Goal: Check status: Check status

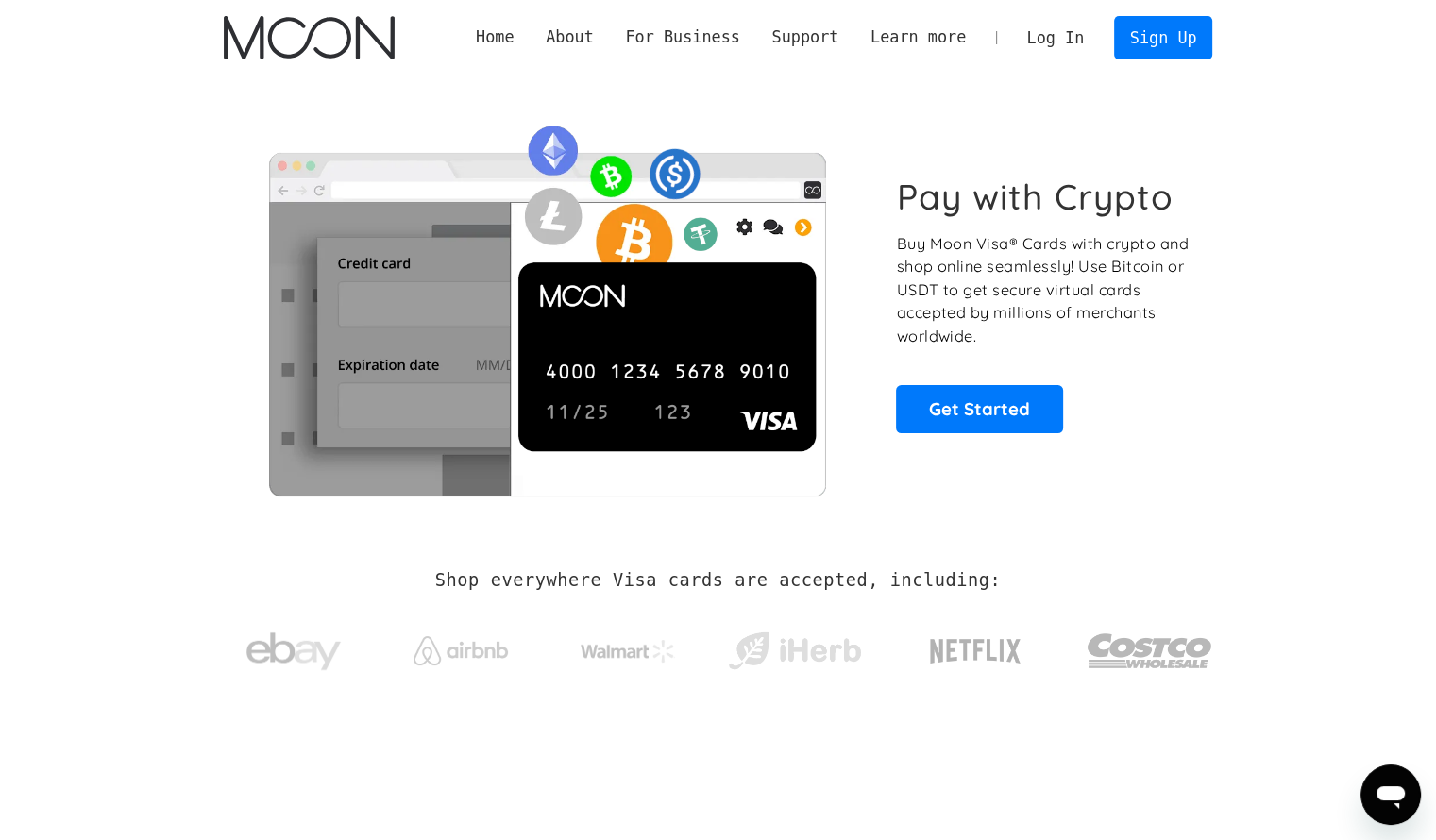
click at [1065, 37] on link "Log In" at bounding box center [1056, 38] width 89 height 42
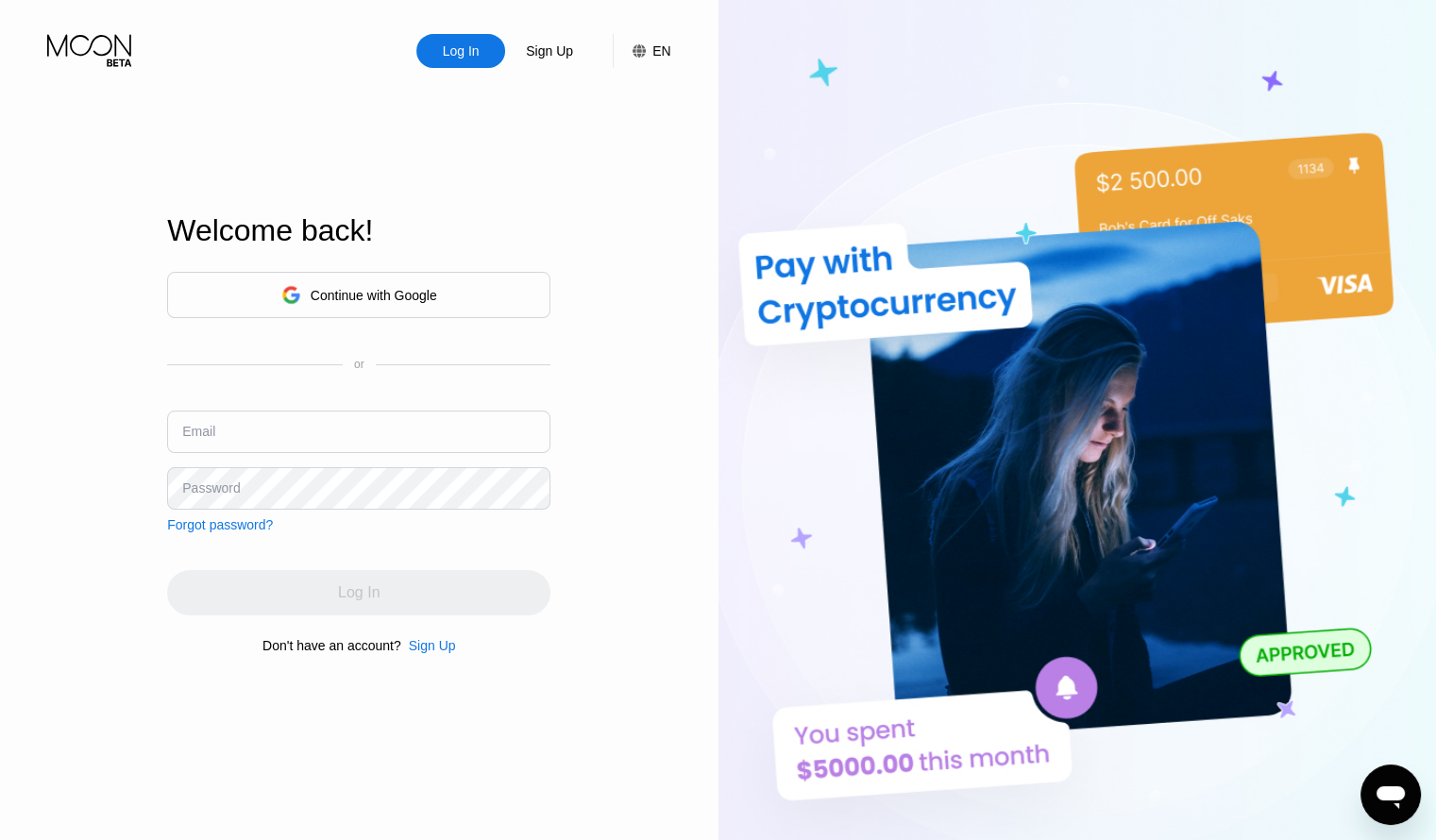
drag, startPoint x: 413, startPoint y: 406, endPoint x: 385, endPoint y: 421, distance: 31.8
click at [385, 421] on div "Continue with Google or Email Password Forgot password?" at bounding box center [359, 402] width 383 height 260
click at [385, 421] on input "text" at bounding box center [359, 432] width 383 height 43
click at [366, 427] on input "text" at bounding box center [359, 432] width 383 height 43
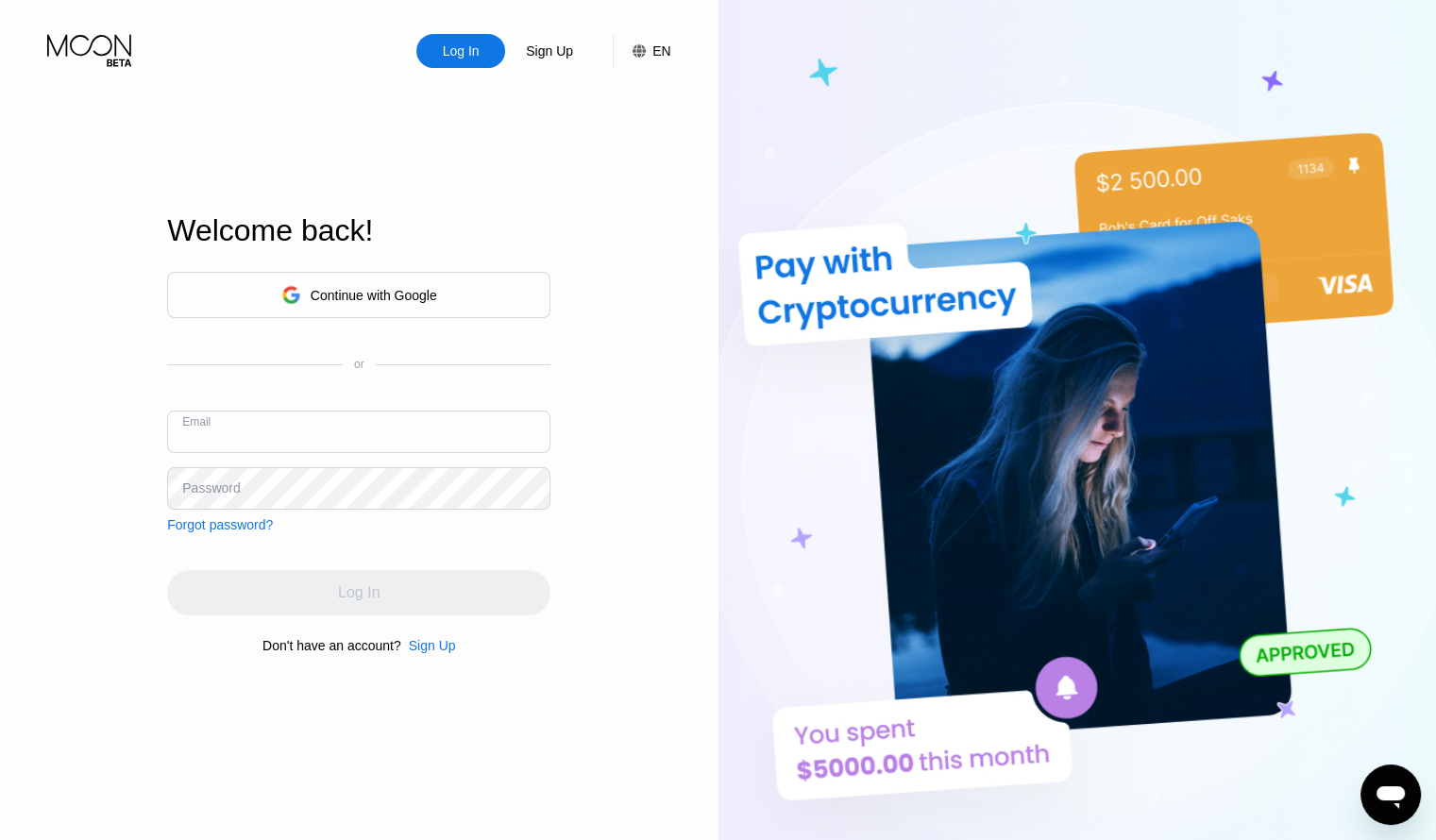
click at [366, 427] on input "text" at bounding box center [359, 432] width 383 height 43
type input "victor.adedamola@gmail.com"
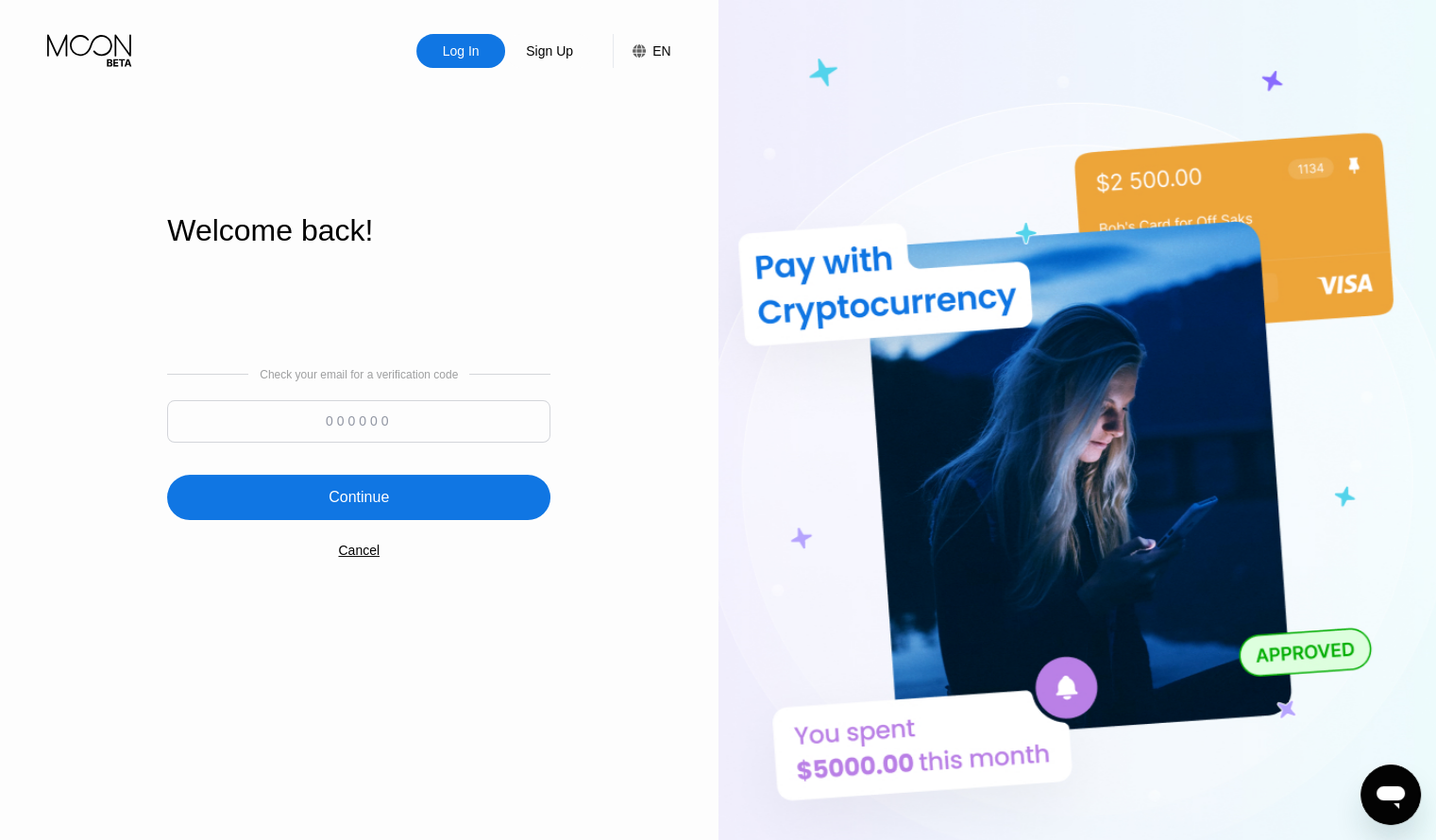
click at [477, 410] on input at bounding box center [359, 422] width 383 height 43
paste input "219884"
type input "219884"
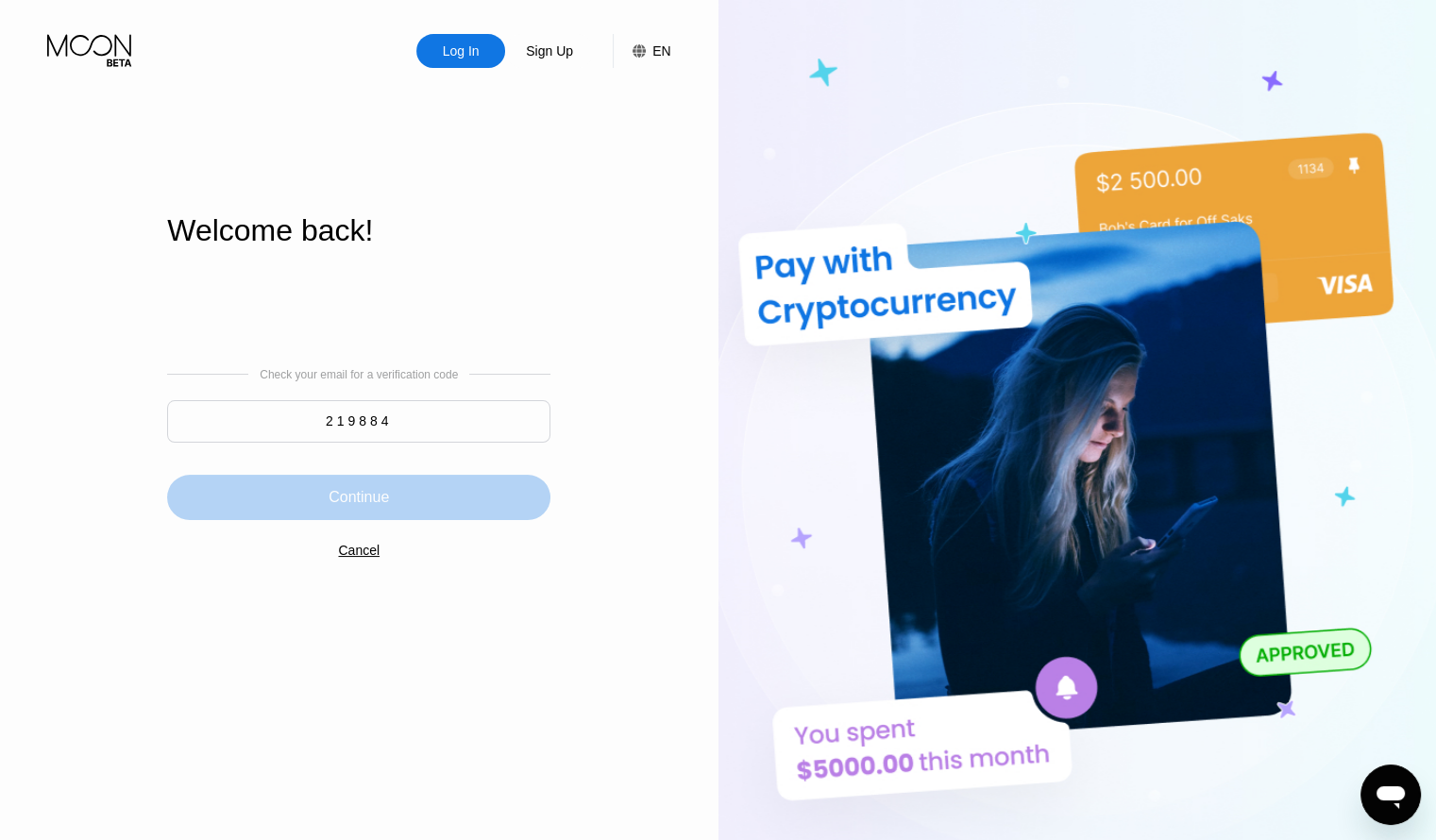
click at [425, 496] on div "Continue" at bounding box center [359, 497] width 383 height 45
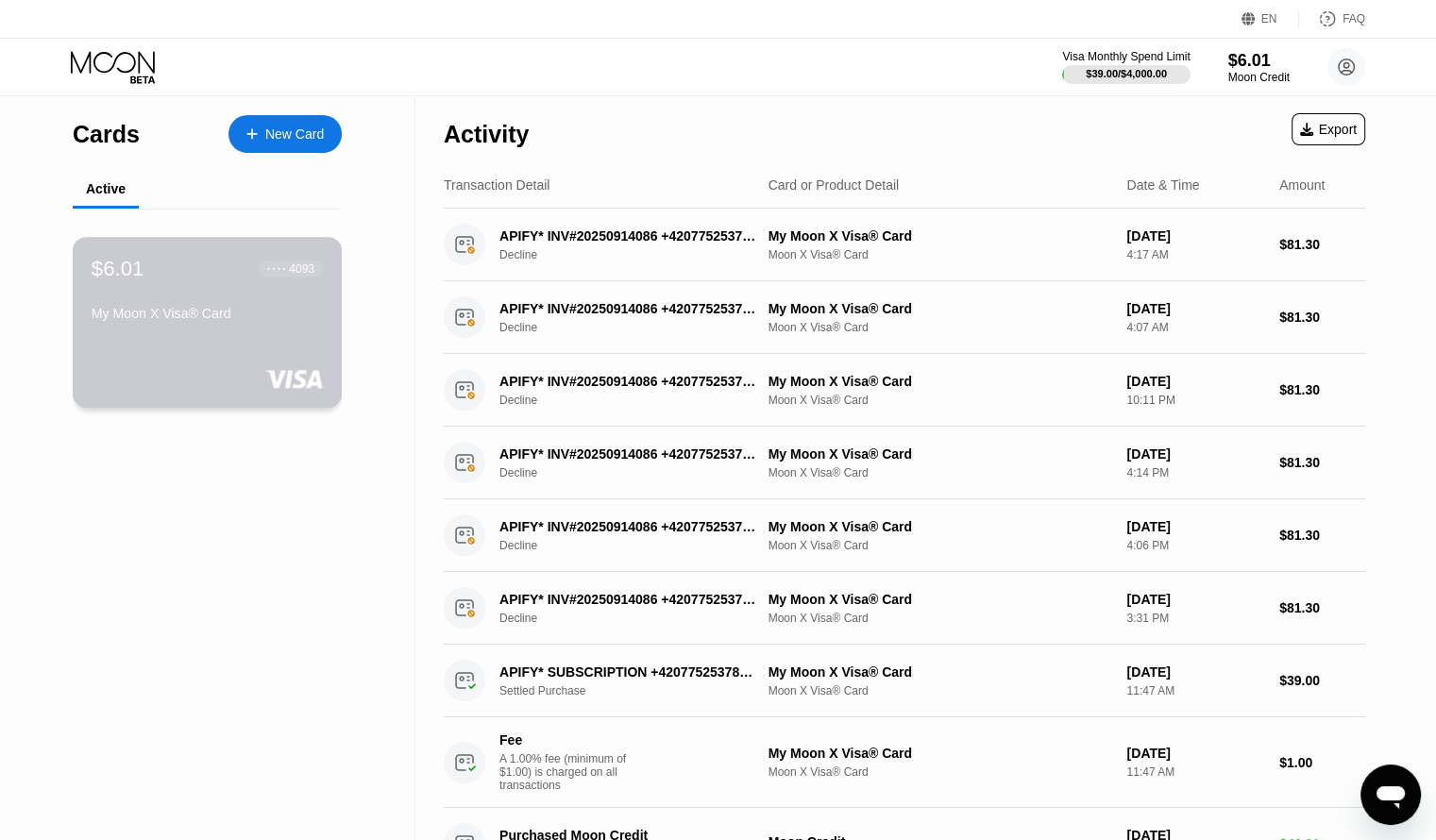
click at [290, 261] on div "● ● ● ● 4093" at bounding box center [290, 268] width 65 height 17
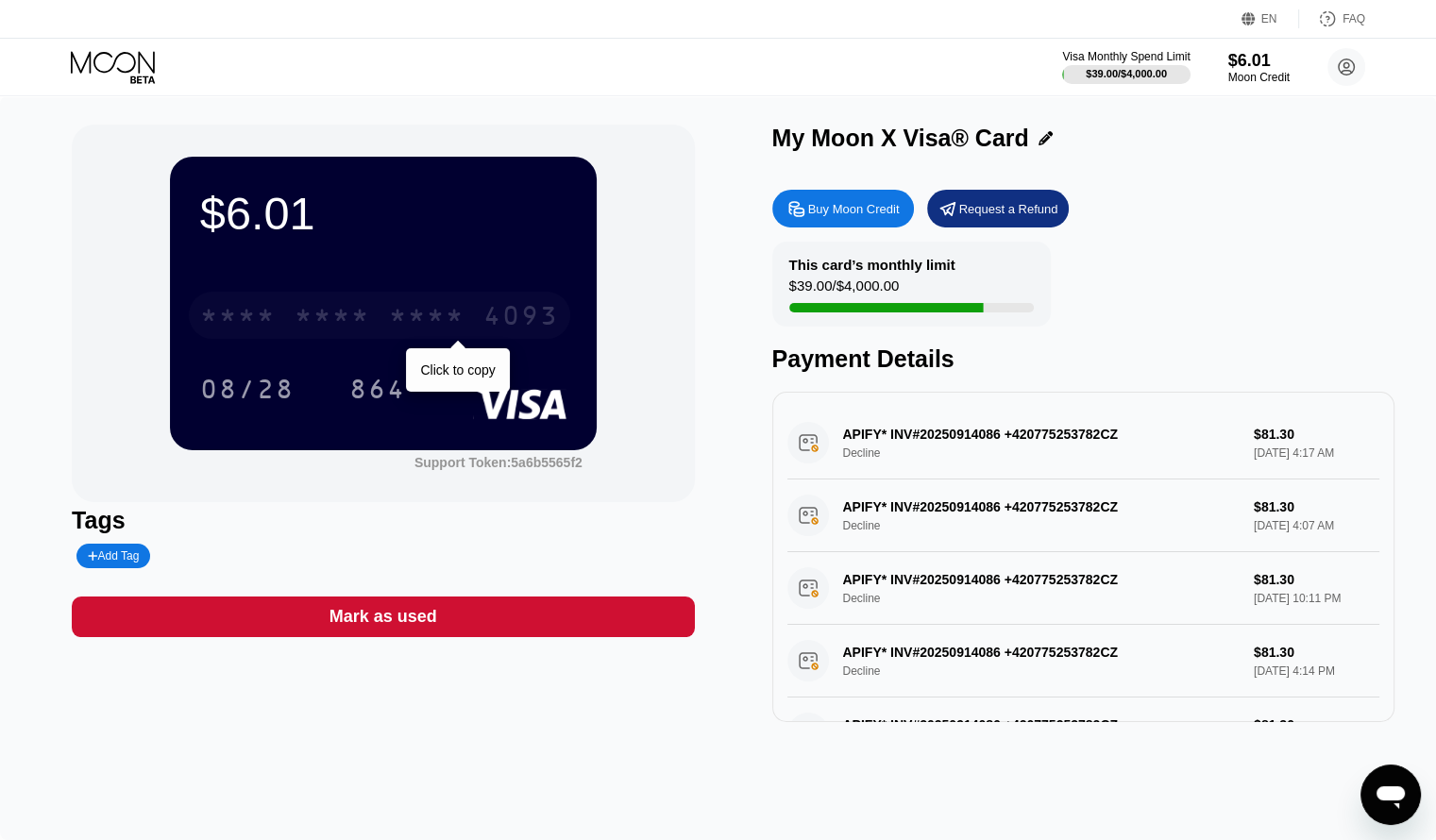
click at [348, 318] on div "* * * *" at bounding box center [332, 317] width 76 height 30
click at [348, 318] on div "6500" at bounding box center [332, 317] width 76 height 30
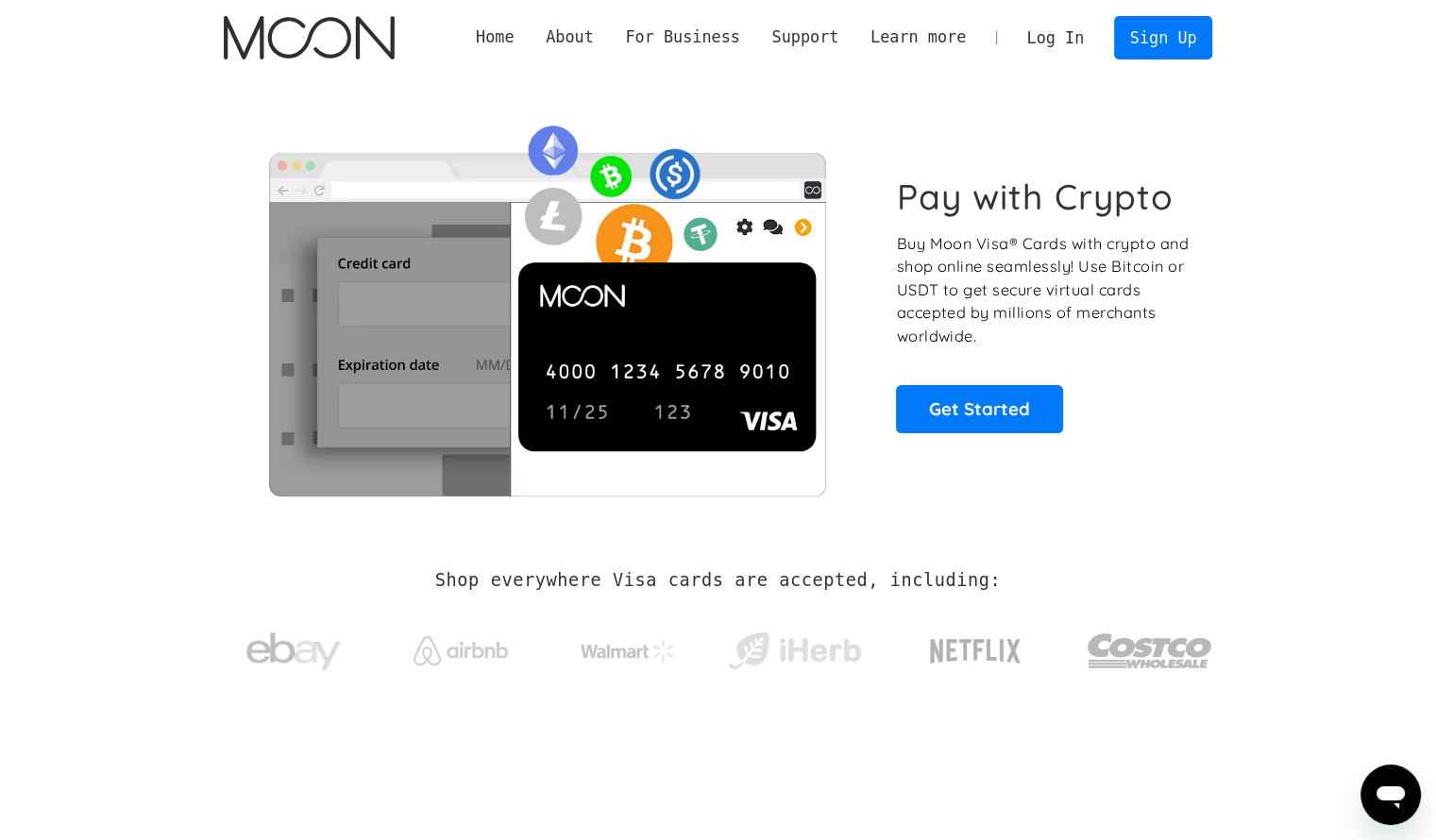
click at [1065, 39] on link "Log In" at bounding box center [1056, 38] width 89 height 42
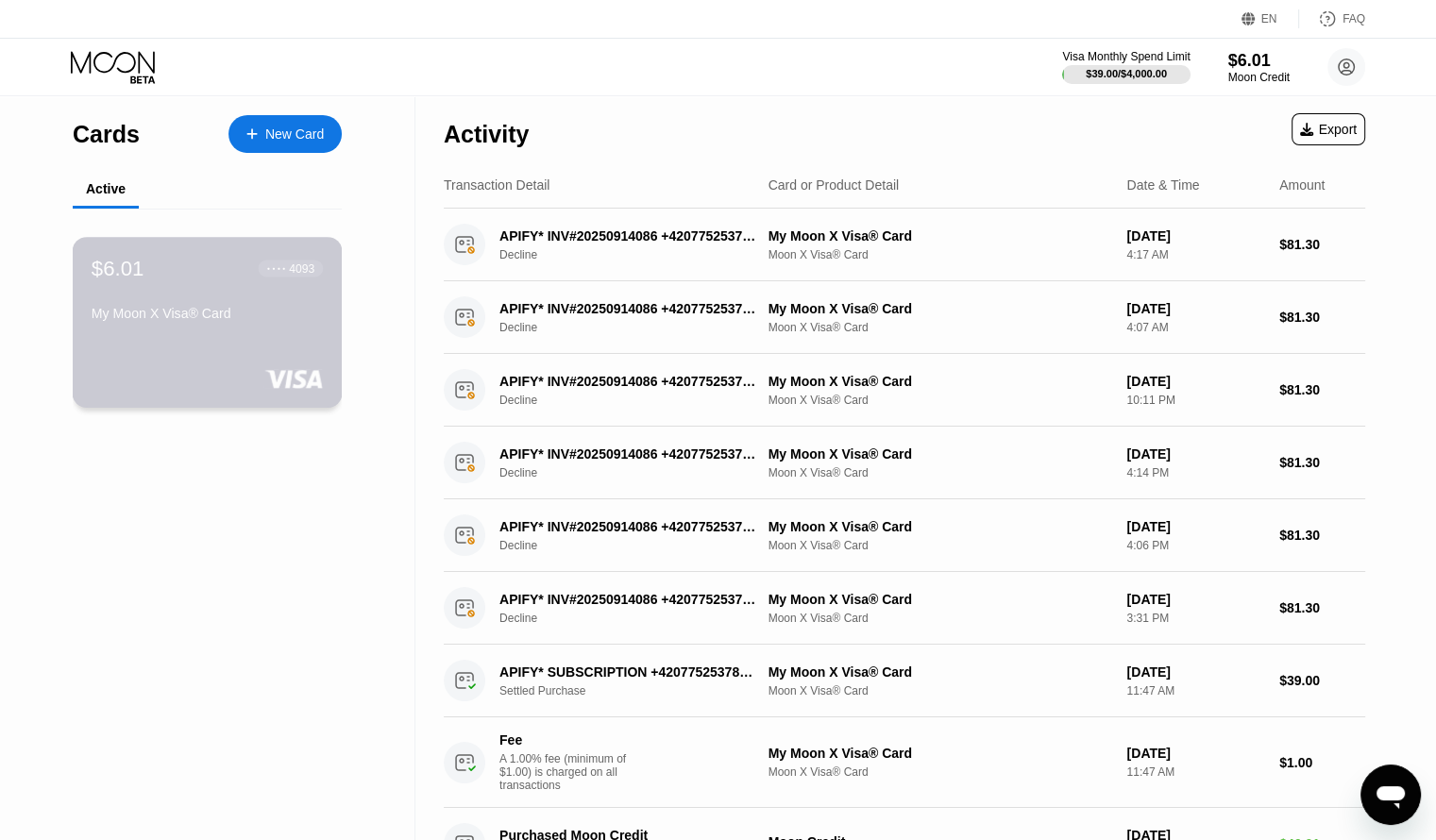
click at [220, 345] on div "$6.01 ● ● ● ● 4093 My Moon X Visa® Card" at bounding box center [207, 322] width 270 height 171
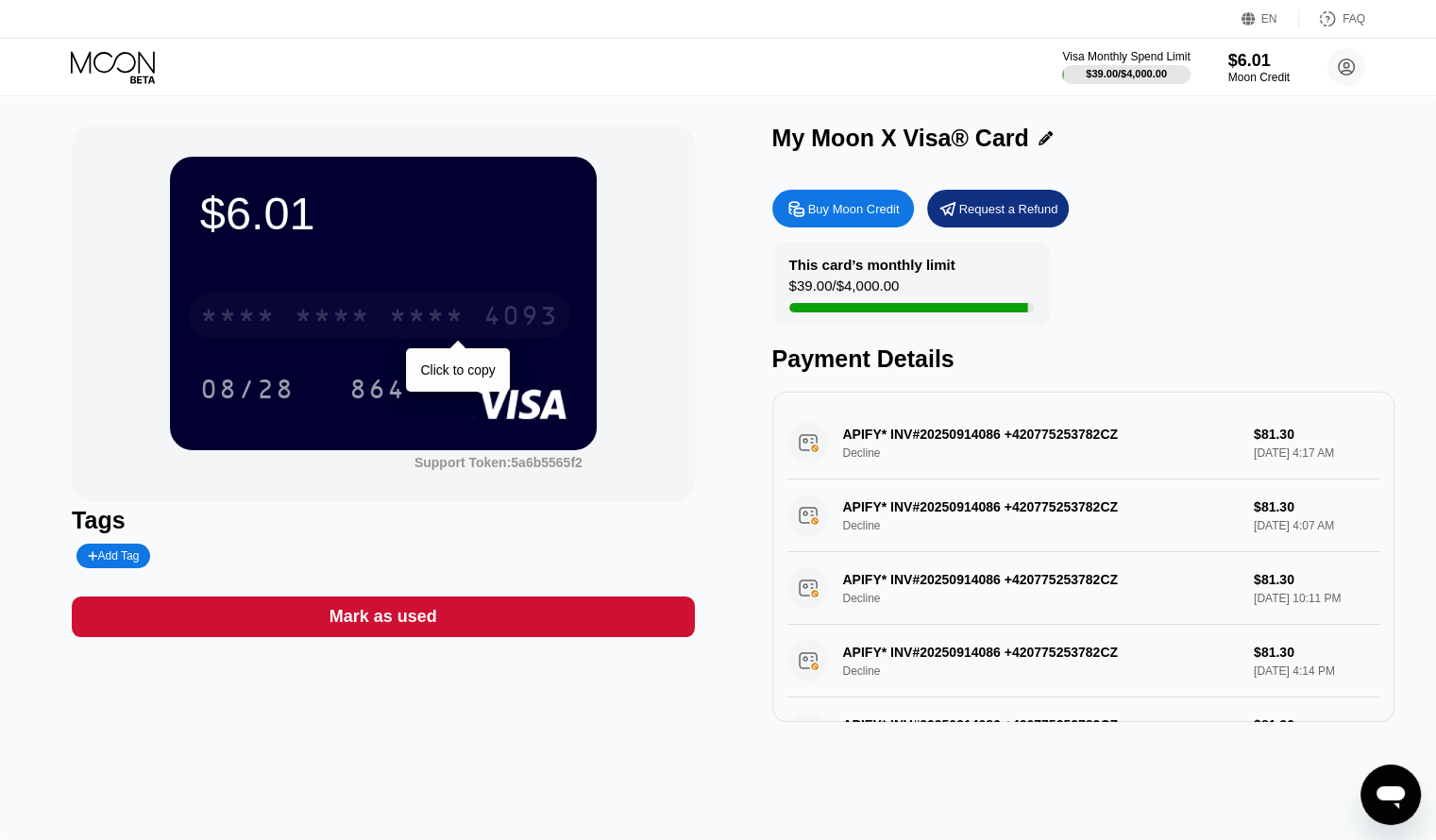
click at [391, 312] on div "* * * *" at bounding box center [427, 317] width 76 height 30
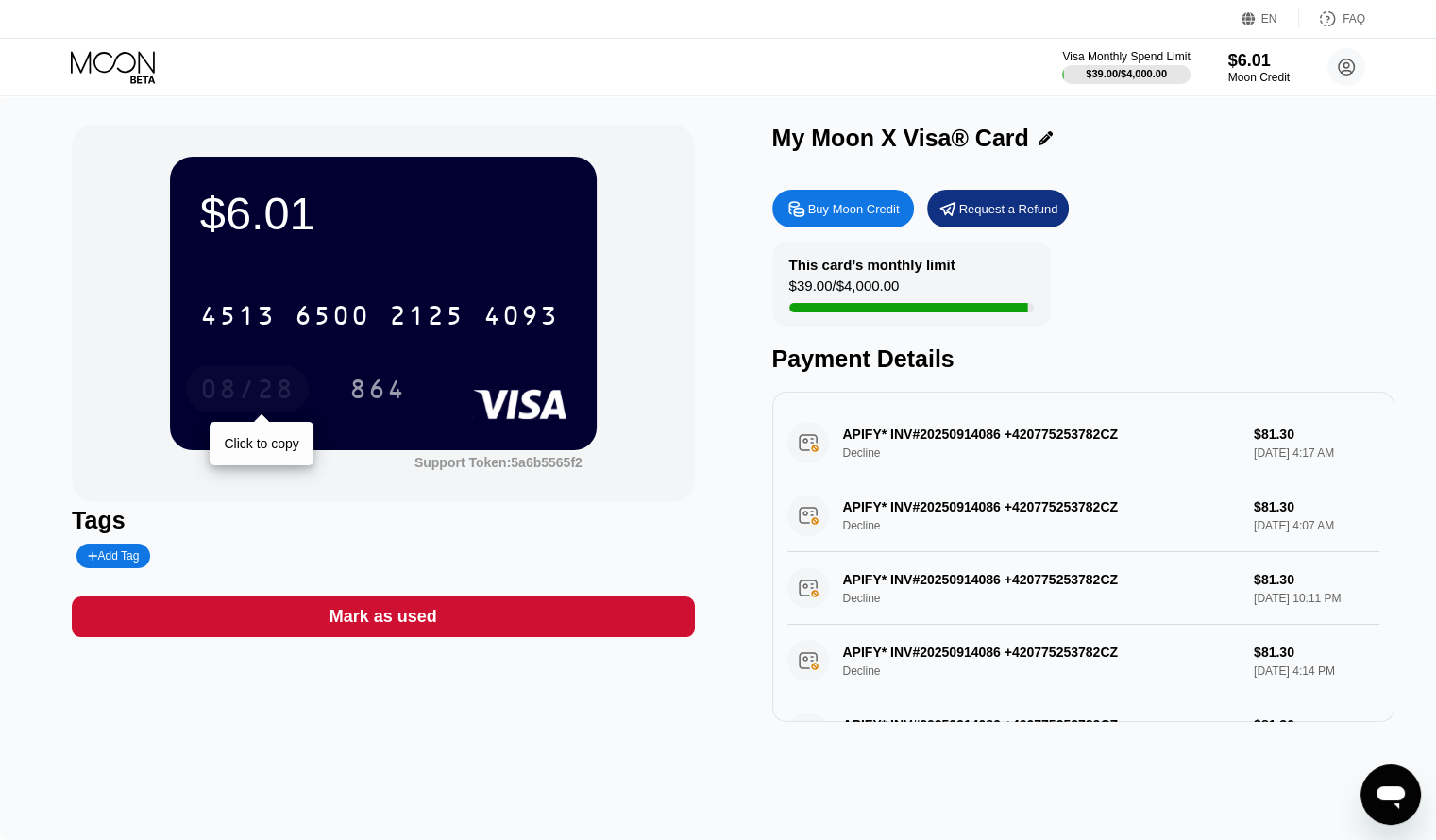
click at [251, 394] on div "08/28" at bounding box center [248, 391] width 95 height 30
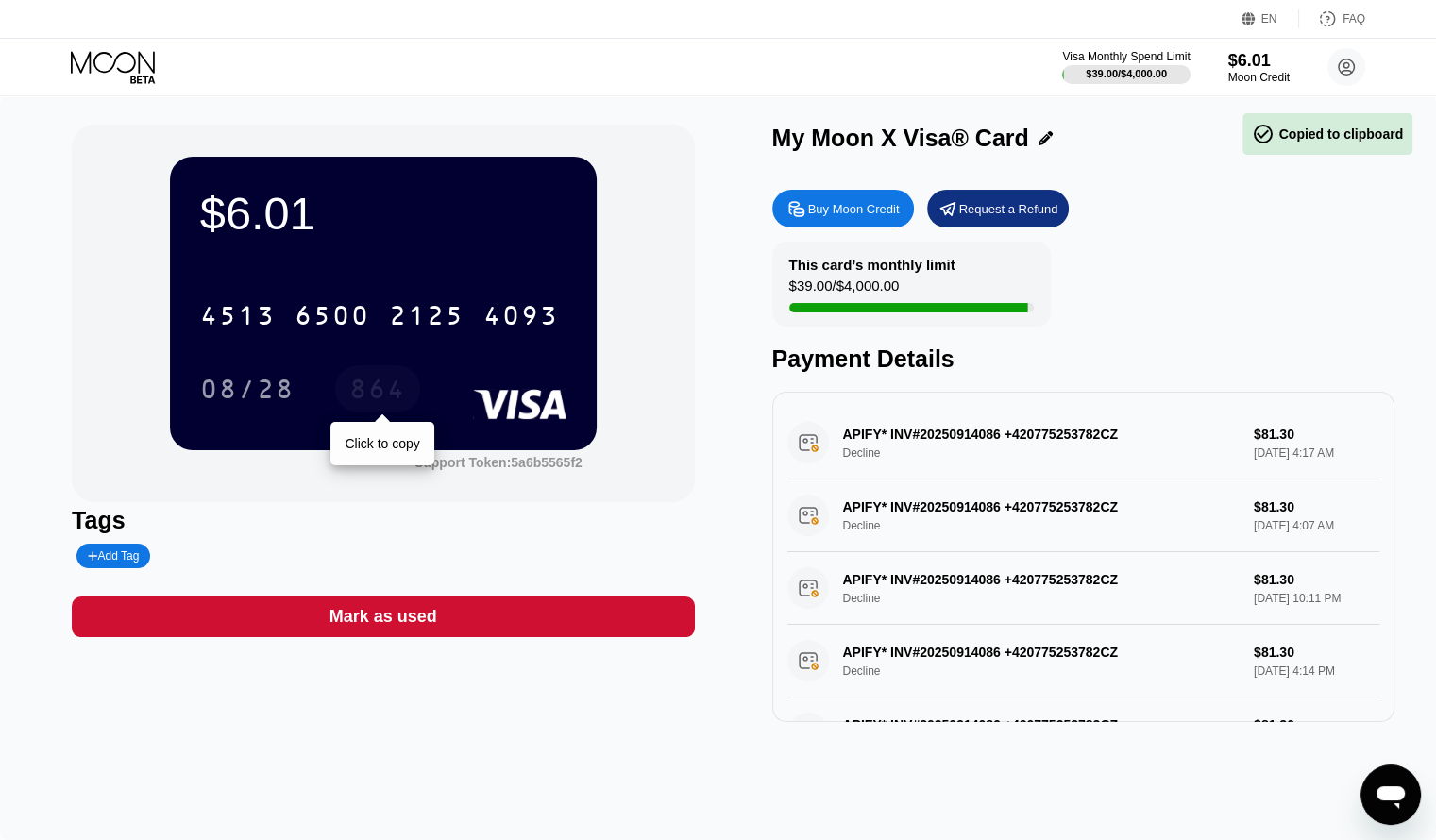
click at [379, 391] on div "864" at bounding box center [378, 391] width 57 height 30
